Goal: Navigation & Orientation: Find specific page/section

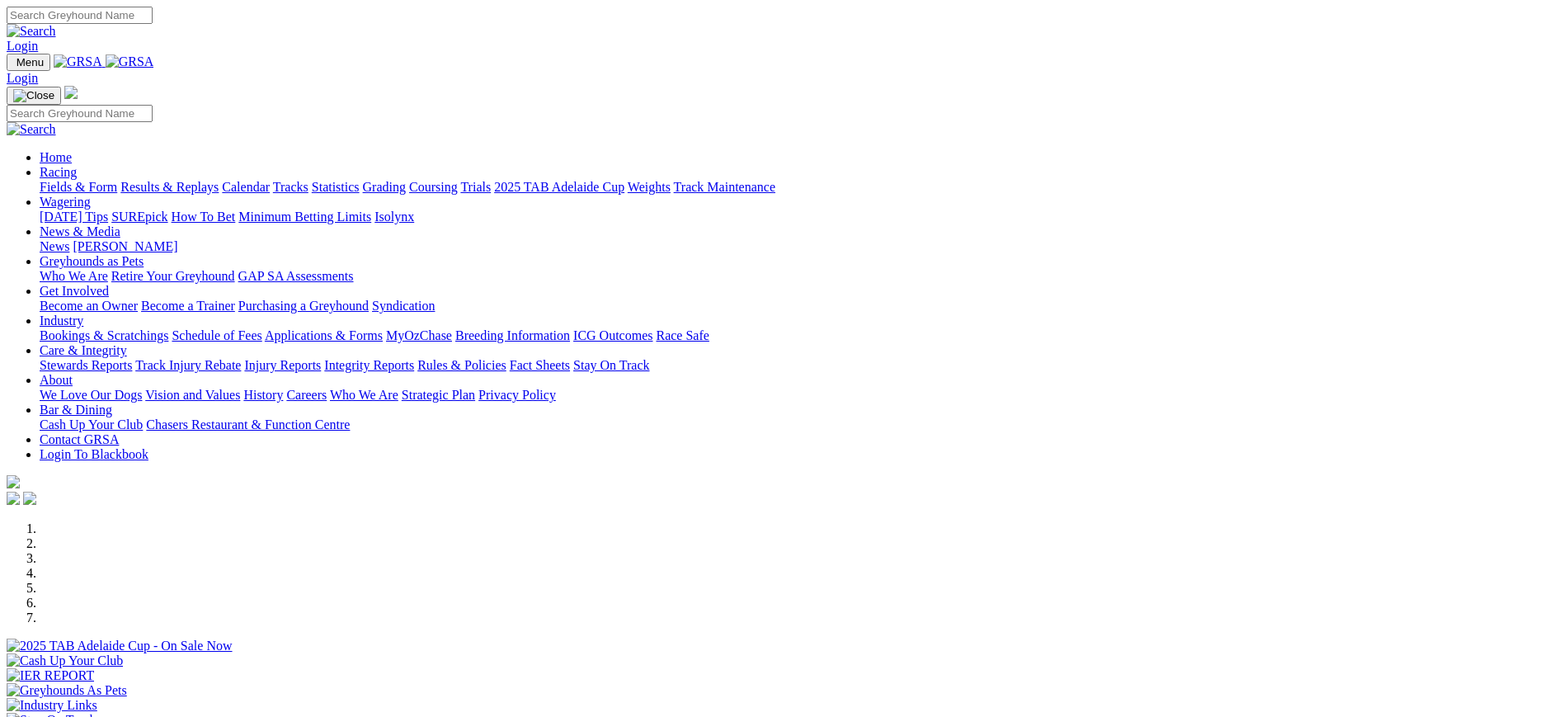
click at [177, 239] on link "[PERSON_NAME]" at bounding box center [125, 246] width 105 height 14
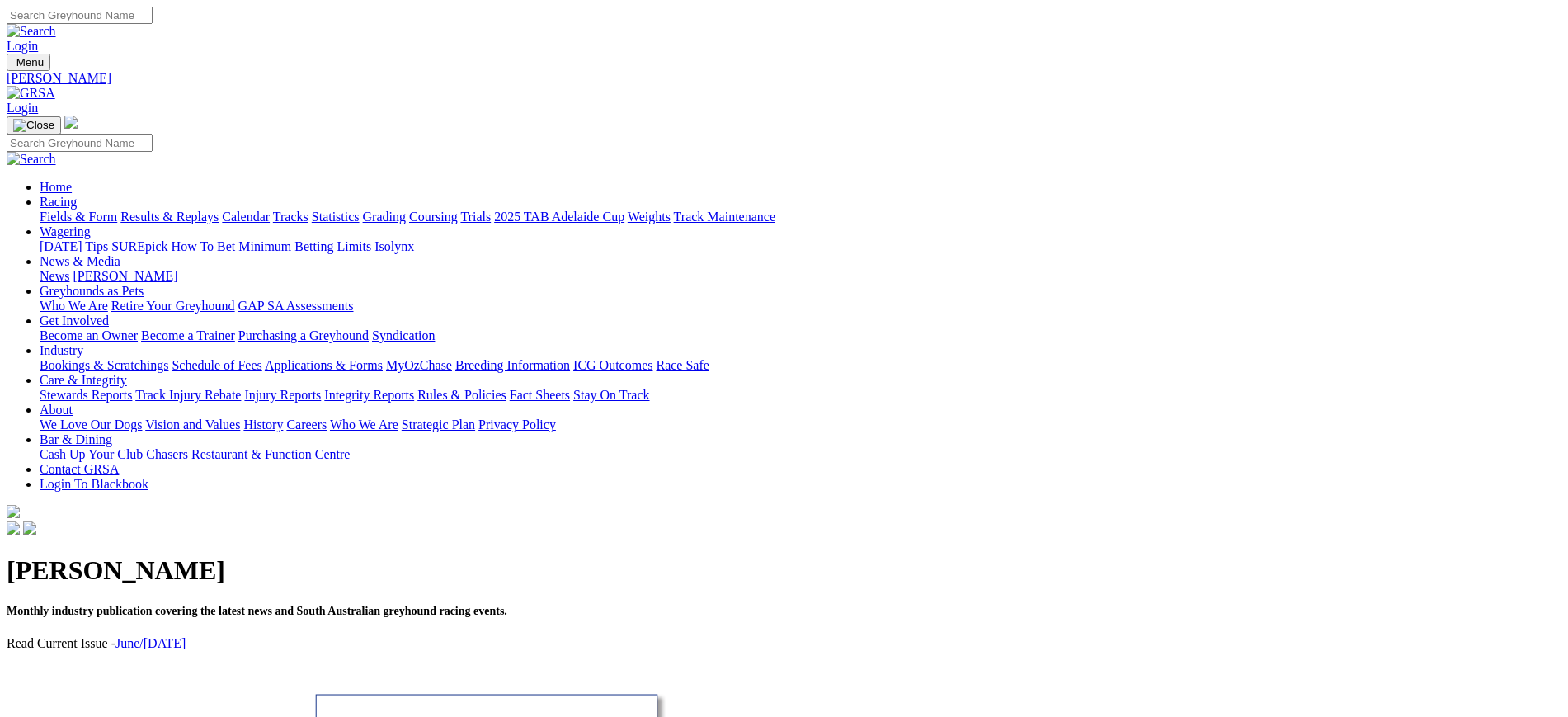
click at [69, 269] on link "News" at bounding box center [54, 276] width 30 height 14
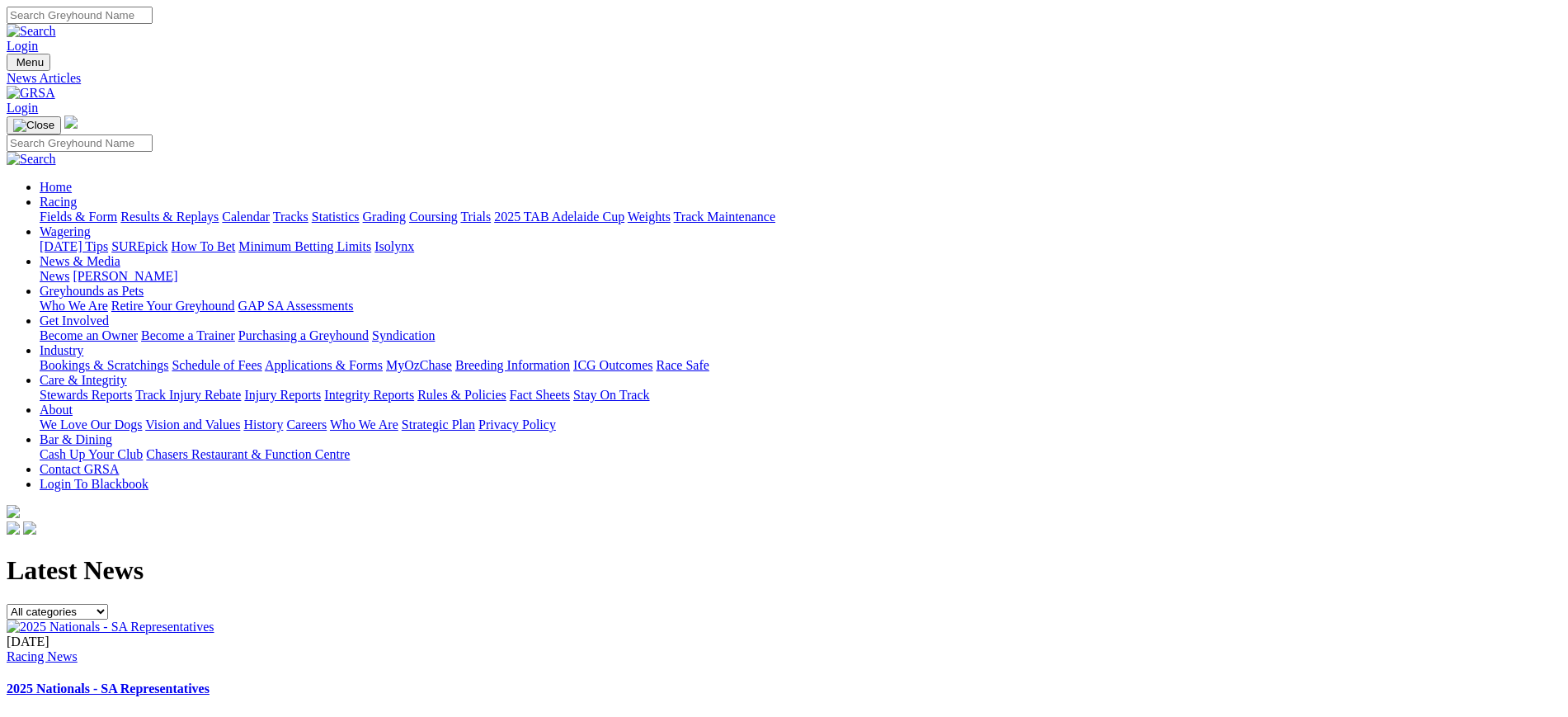
click at [55, 86] on img at bounding box center [31, 93] width 49 height 15
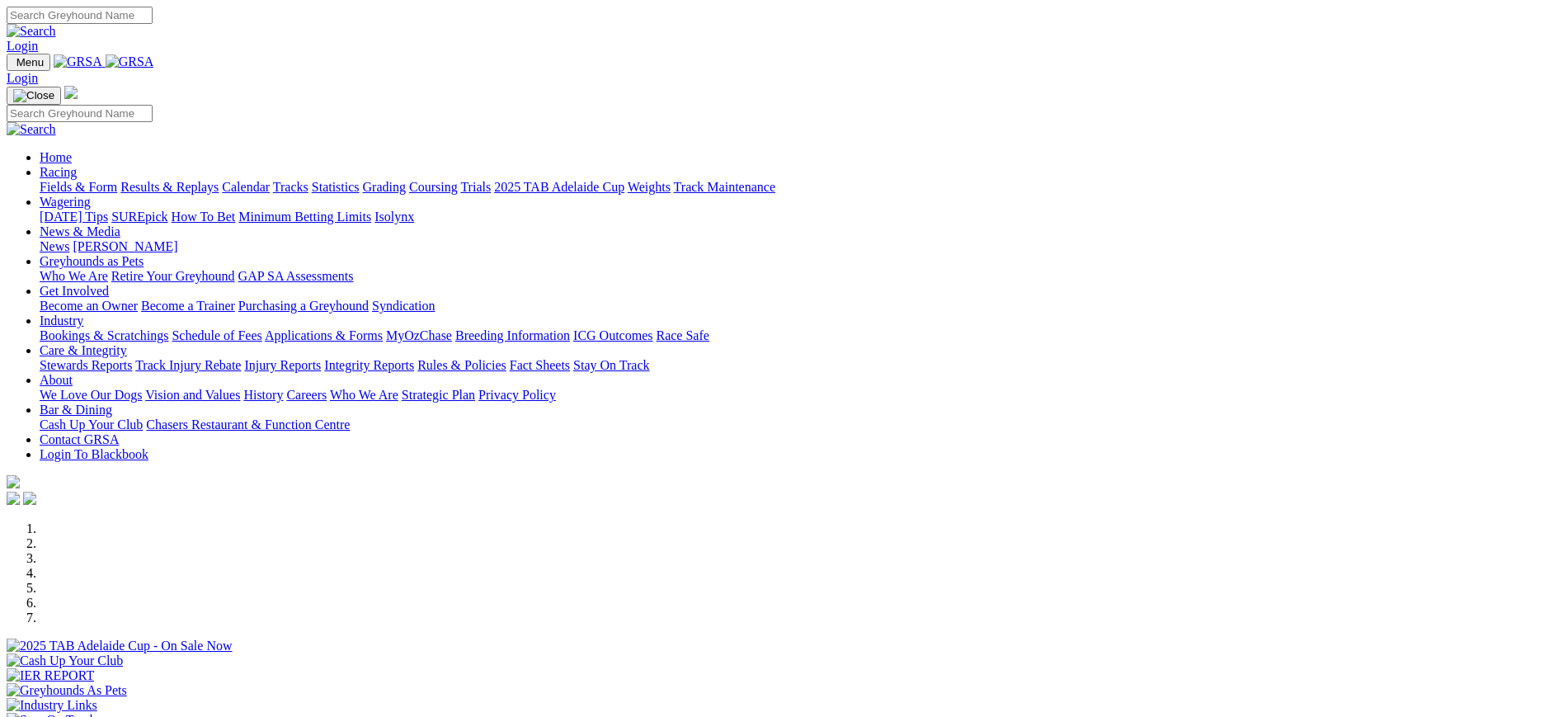
scroll to position [767, 0]
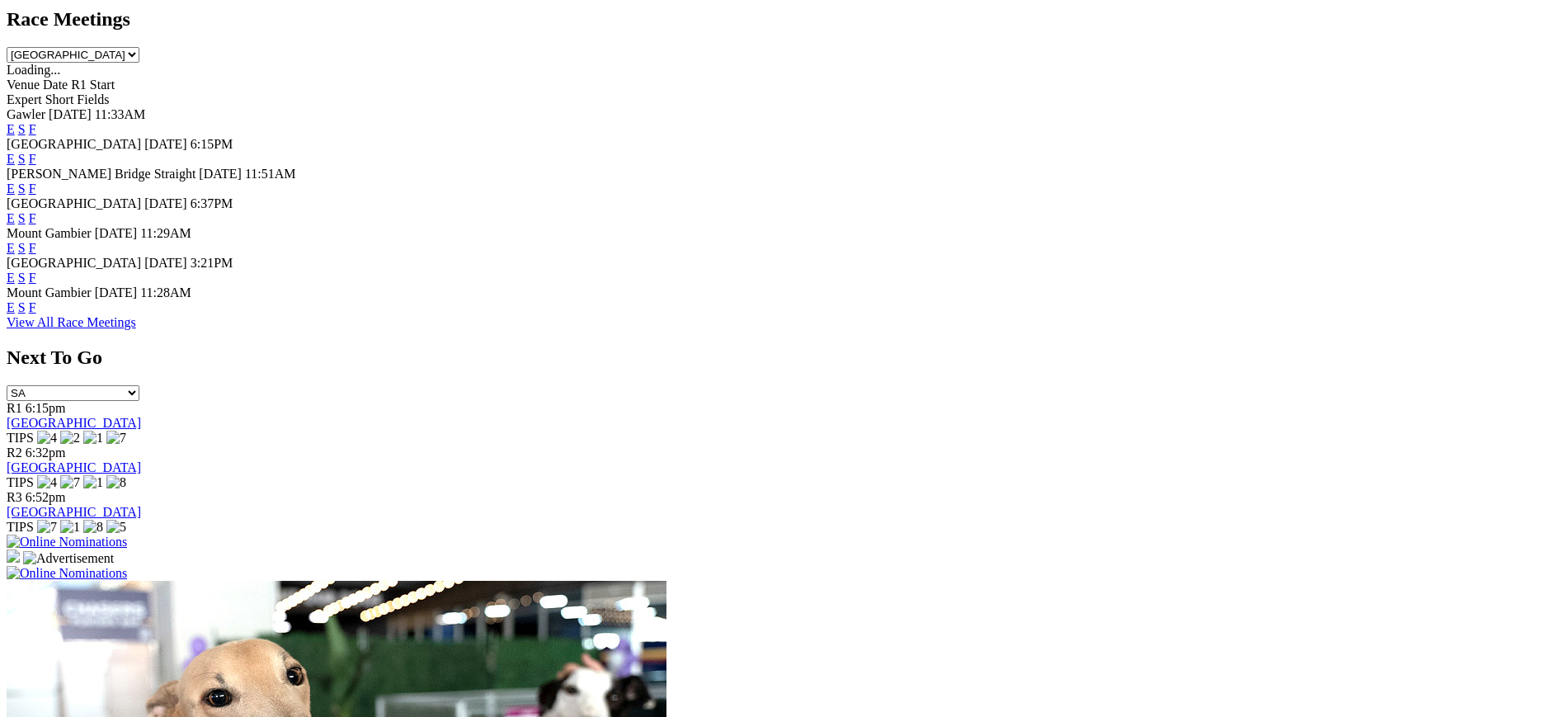
click at [37, 314] on link "F" at bounding box center [32, 307] width 8 height 14
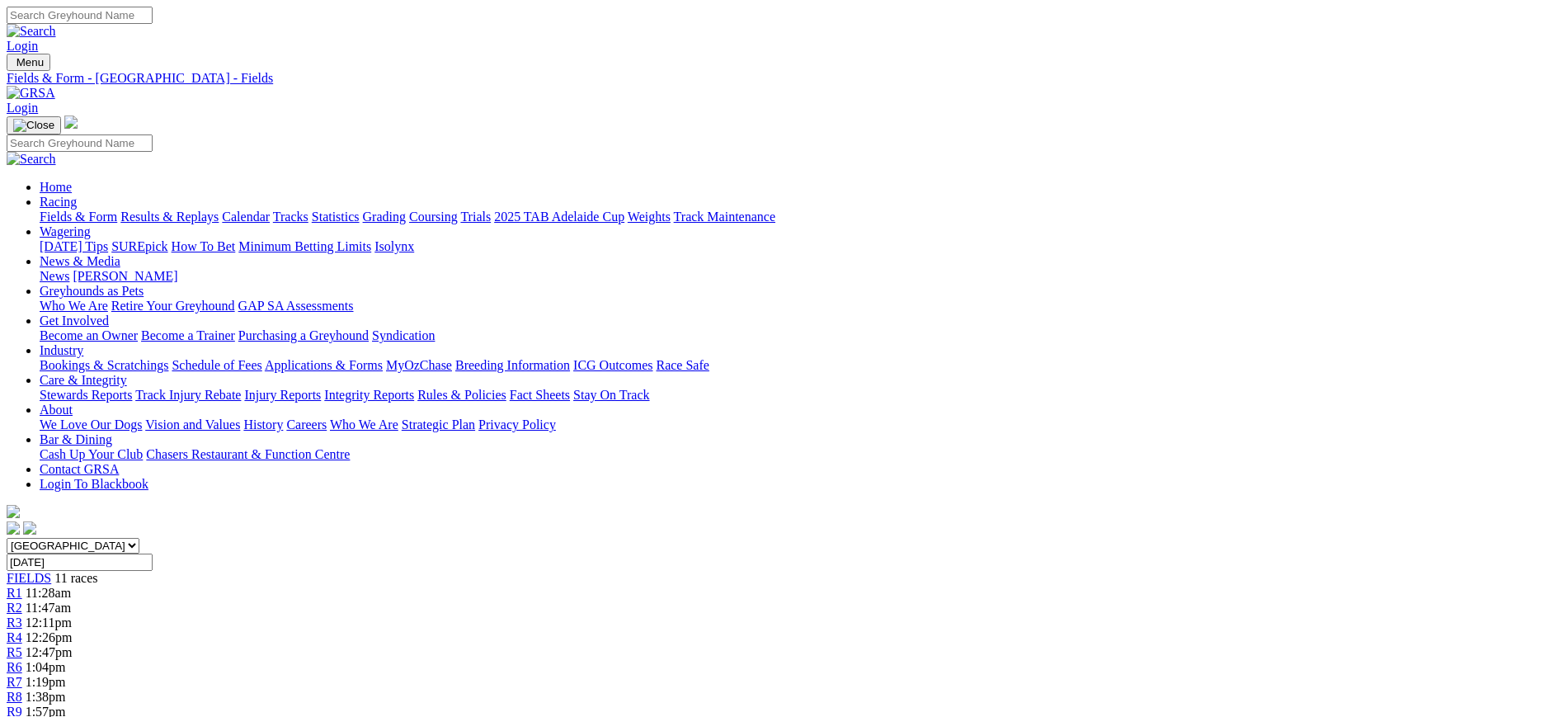
click at [55, 86] on img at bounding box center [31, 93] width 49 height 15
